Goal: Information Seeking & Learning: Check status

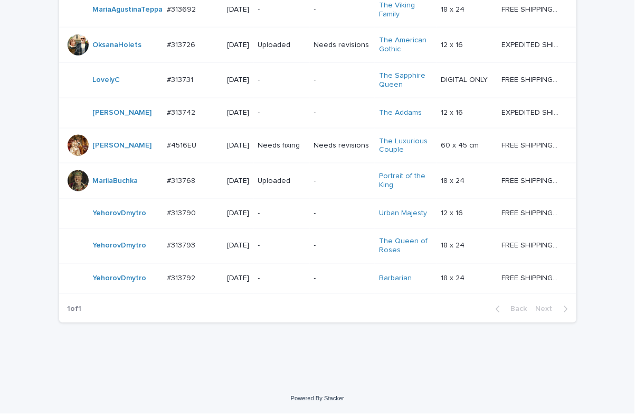
scroll to position [323, 0]
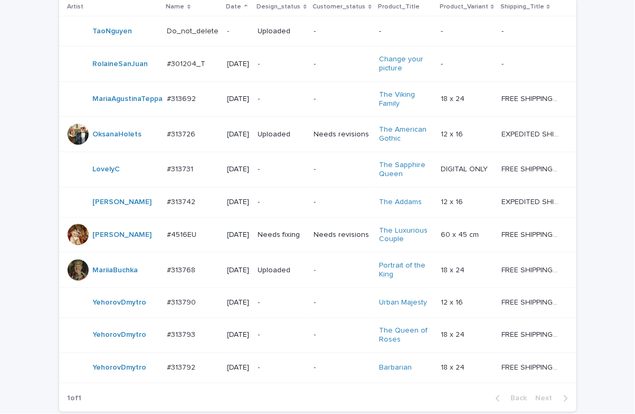
scroll to position [323, 0]
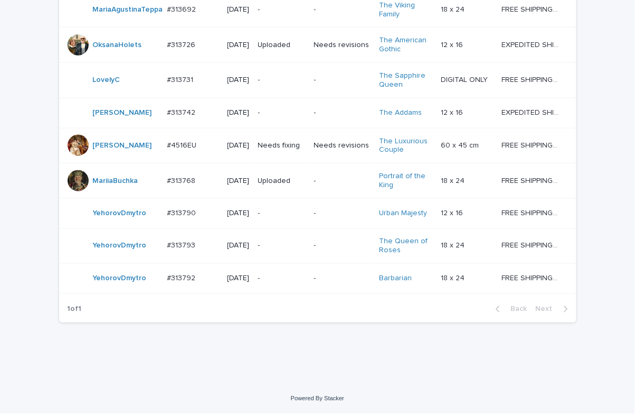
click at [397, 346] on div "Loading... Saving… Loading... Saving… Check Your Order Artist Name Date Design_…" at bounding box center [318, 108] width 528 height 500
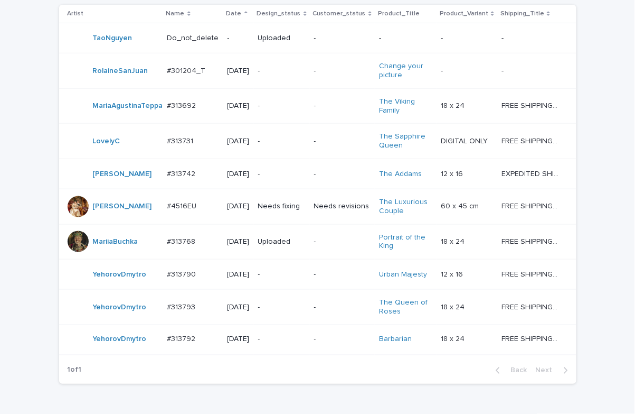
scroll to position [288, 0]
